Goal: Task Accomplishment & Management: Use online tool/utility

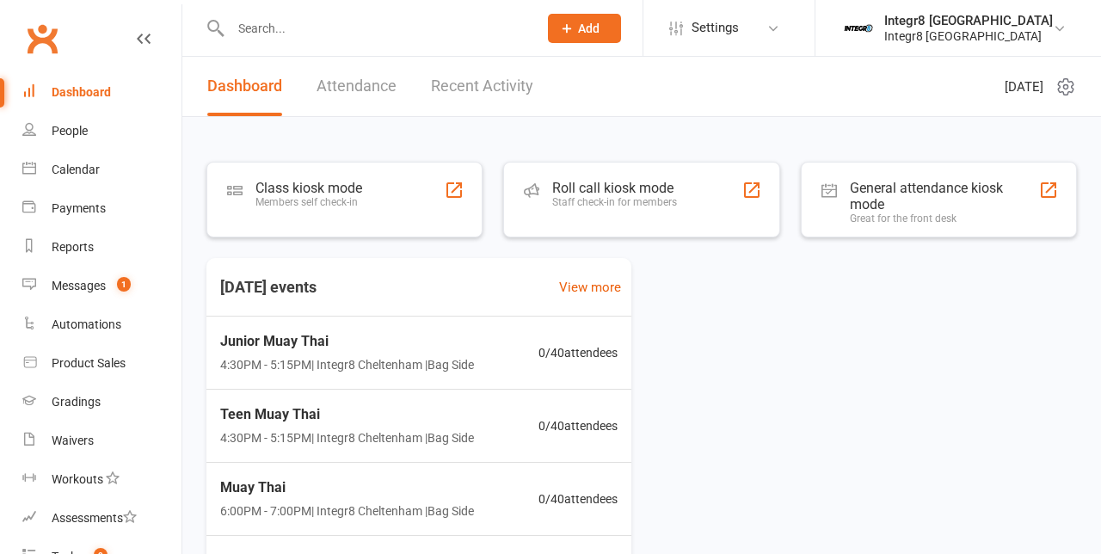
click at [350, 204] on div "Members self check-in" at bounding box center [309, 202] width 107 height 12
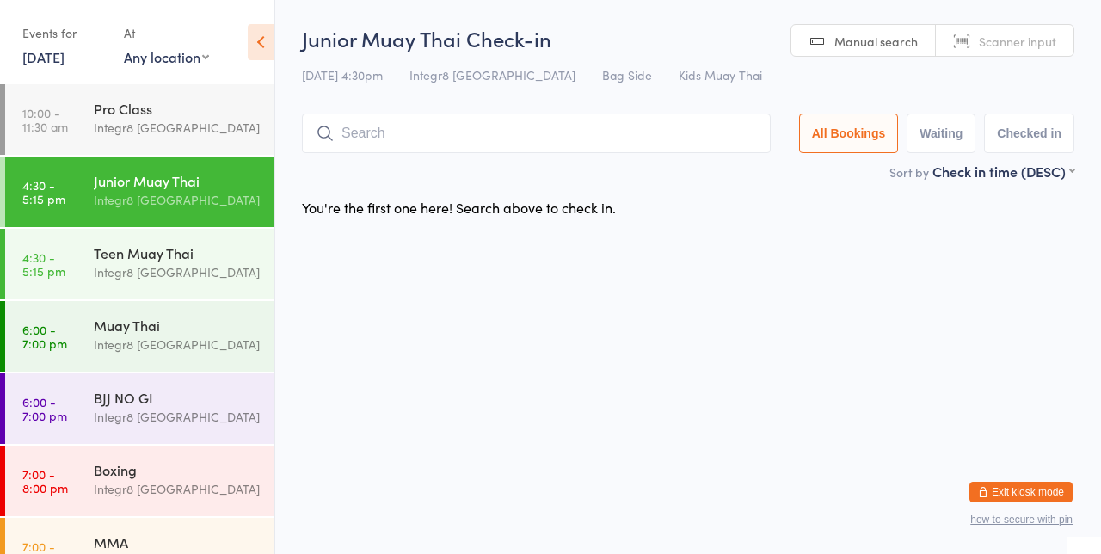
click at [852, 332] on html "You have now entered Kiosk Mode. Members will be able to check themselves in us…" at bounding box center [550, 277] width 1101 height 554
click at [78, 193] on link "4:30 - 5:15 pm Junior Muay Thai Integr8 Cheltenham" at bounding box center [139, 192] width 269 height 71
type input "Hami"
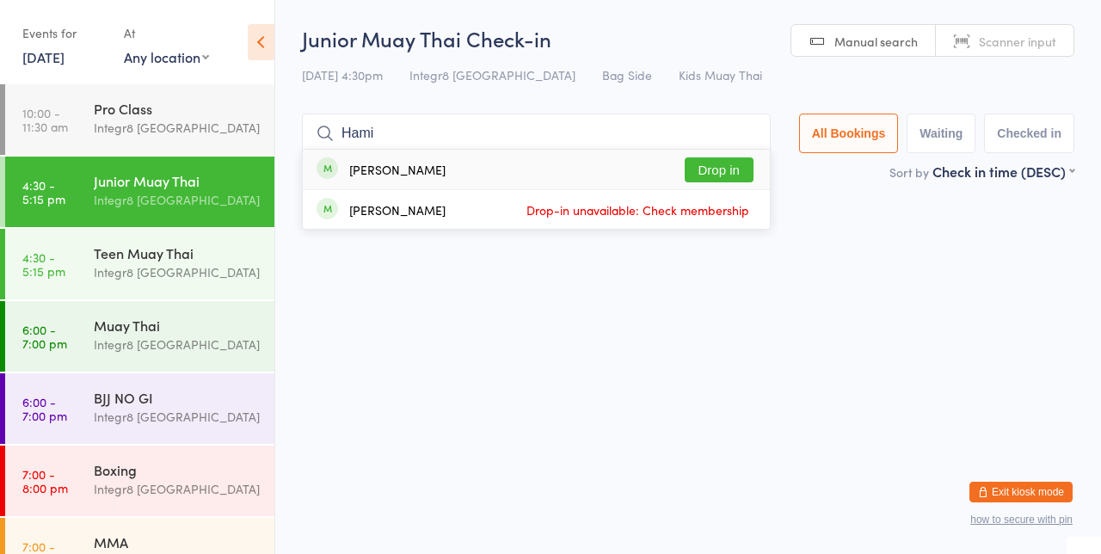
click at [734, 165] on button "Drop in" at bounding box center [719, 169] width 69 height 25
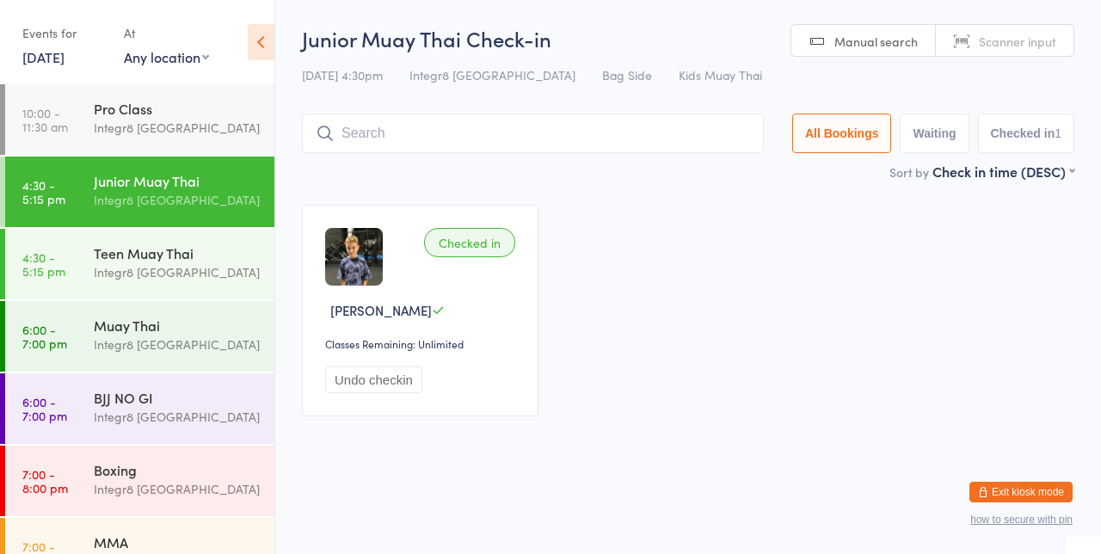
click at [69, 267] on link "4:30 - 5:15 pm Teen Muay Thai Integr8 Cheltenham" at bounding box center [139, 264] width 269 height 71
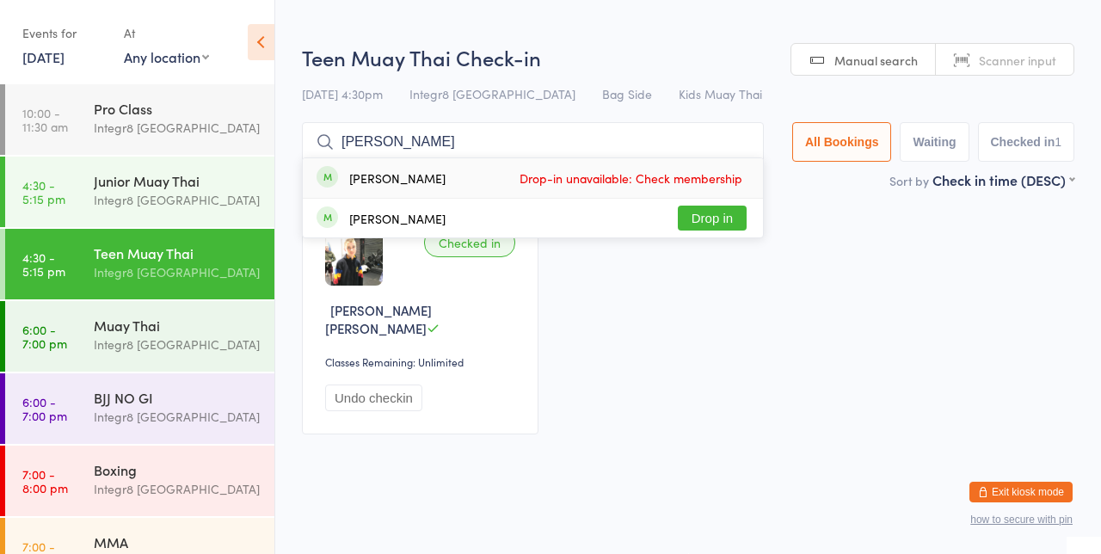
type input "Oscar verslu"
click at [731, 219] on button "Drop in" at bounding box center [712, 218] width 69 height 25
